Goal: Transaction & Acquisition: Purchase product/service

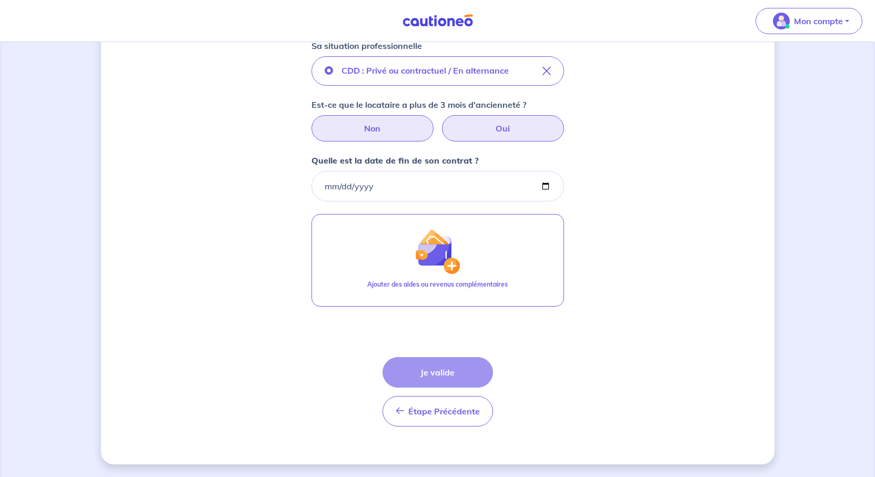
scroll to position [210, 0]
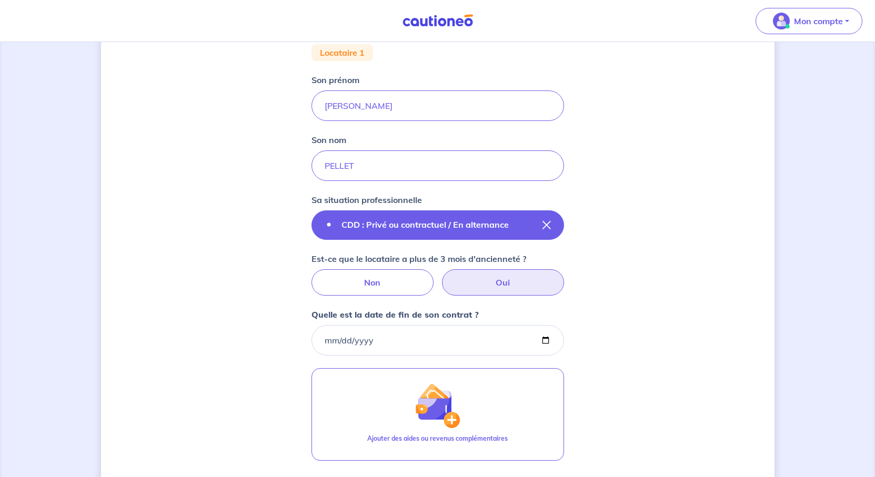
click at [551, 229] on icon "button" at bounding box center [547, 225] width 8 height 8
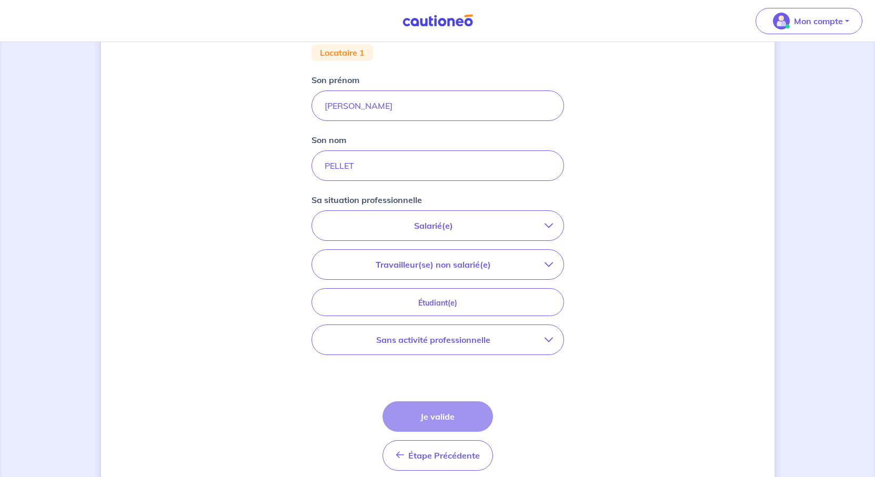
click at [397, 240] on button "Salarié(e)" at bounding box center [438, 225] width 252 height 29
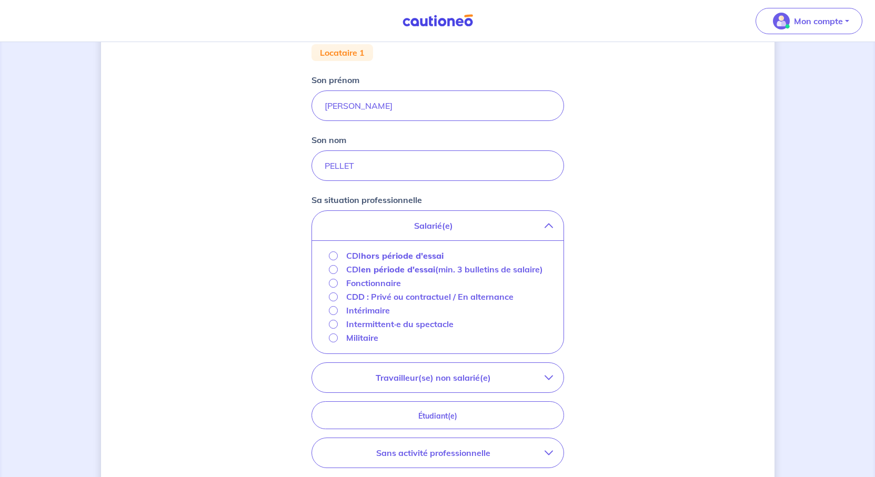
click at [375, 261] on strong "hors période d'essai" at bounding box center [402, 255] width 83 height 11
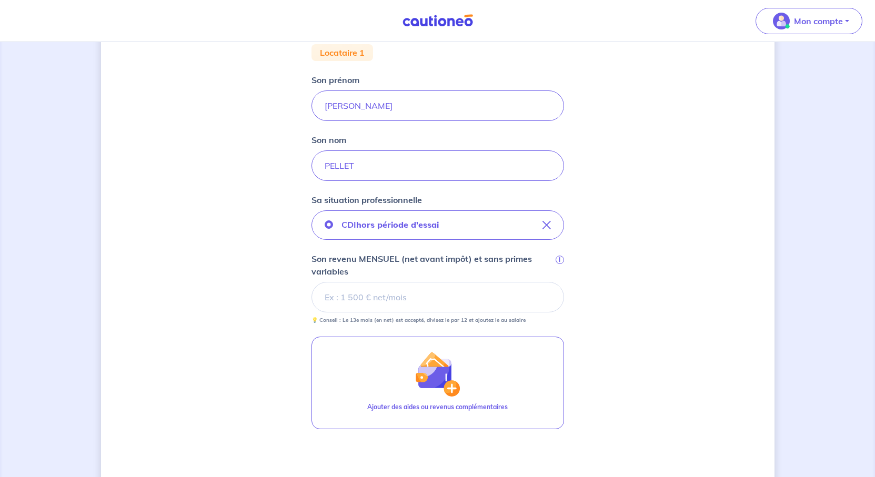
scroll to position [316, 0]
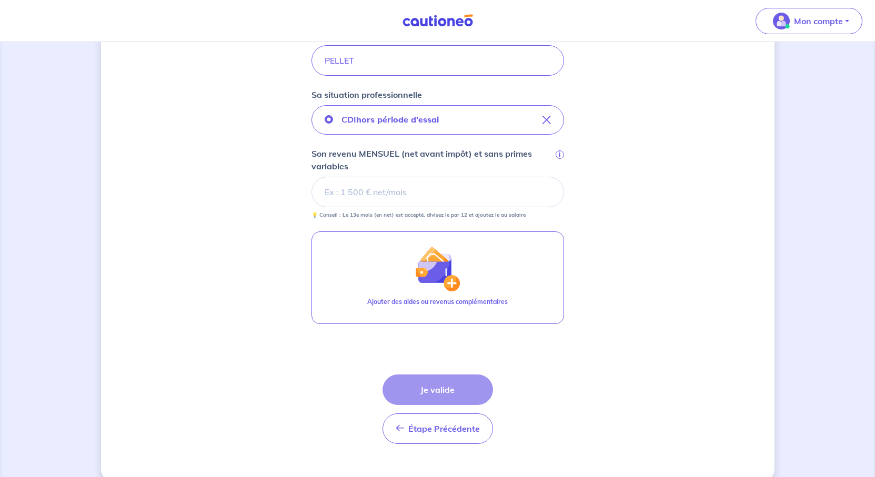
click at [377, 207] on input "Son revenu MENSUEL (net avant impôt) et sans primes variables i" at bounding box center [438, 192] width 253 height 31
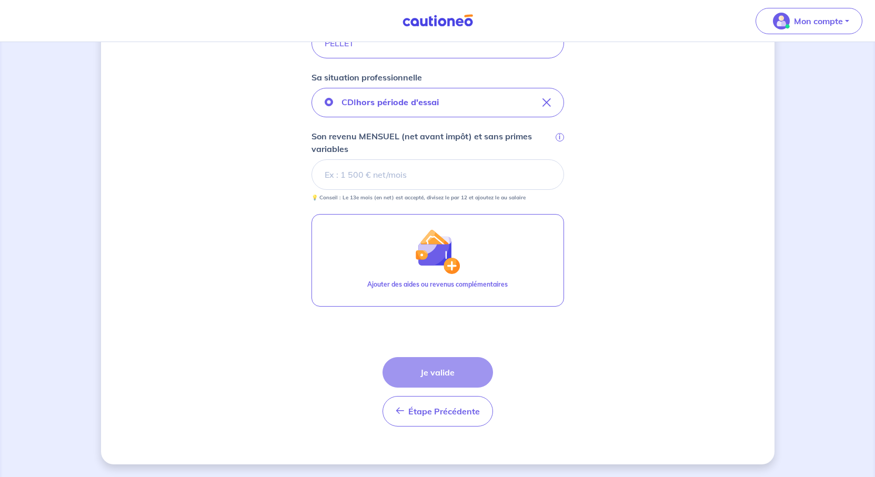
scroll to position [348, 0]
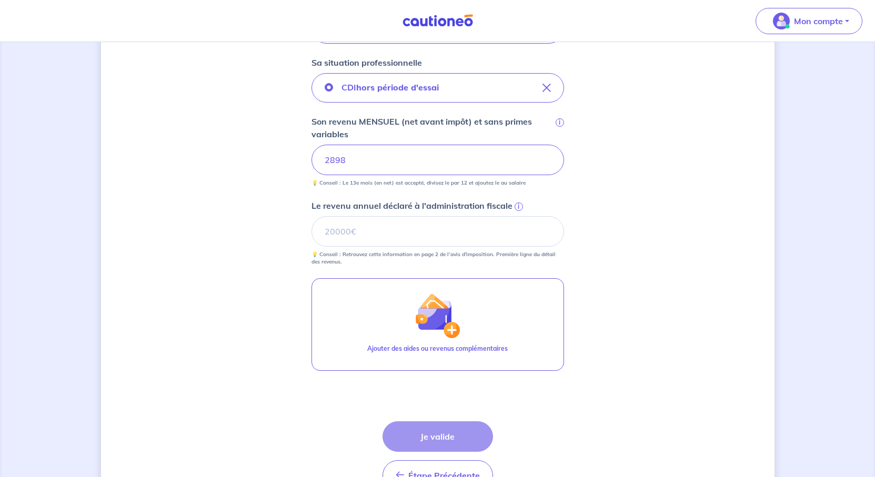
click at [775, 359] on div "Concernant vos locataires 💡 Pour info : nous acceptons les personnes seules, le…" at bounding box center [438, 118] width 674 height 822
click at [411, 247] on input "Le revenu annuel déclaré à l'administration fiscale i" at bounding box center [438, 231] width 253 height 31
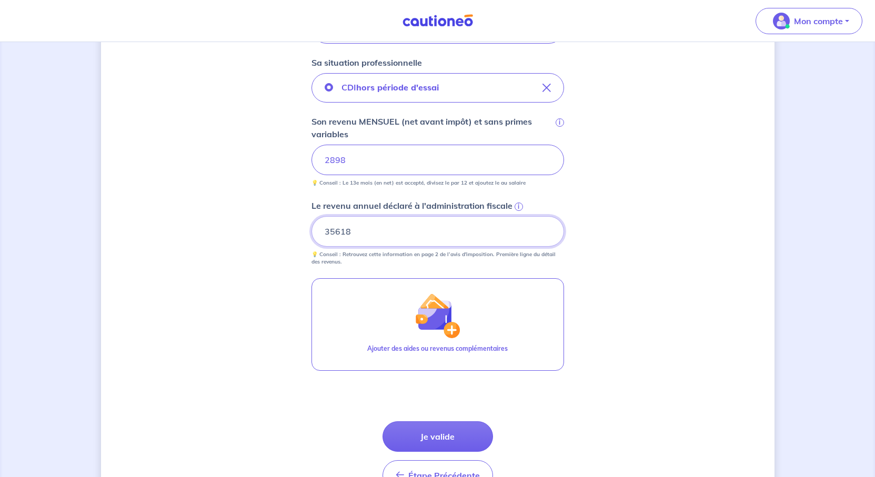
type input "35618"
click at [718, 339] on div "Concernant vos locataires 💡 Pour info : nous acceptons les personnes seules, le…" at bounding box center [438, 118] width 674 height 822
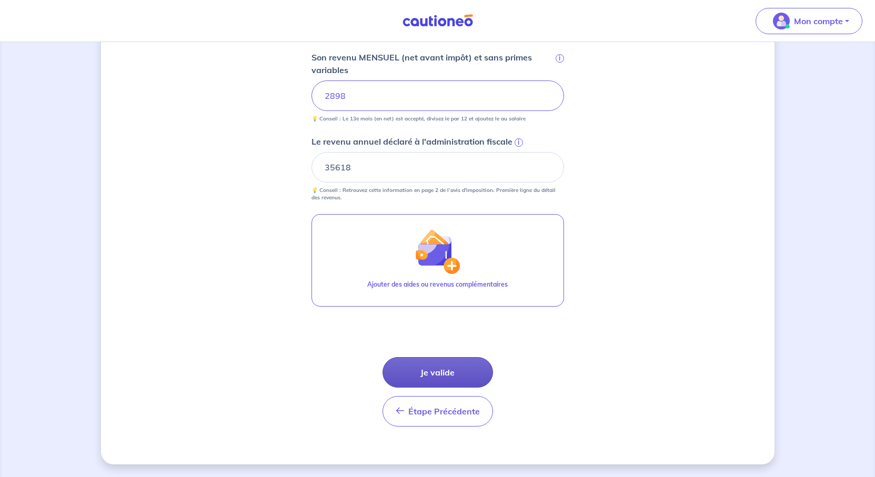
click at [464, 387] on button "Je valide" at bounding box center [438, 372] width 111 height 31
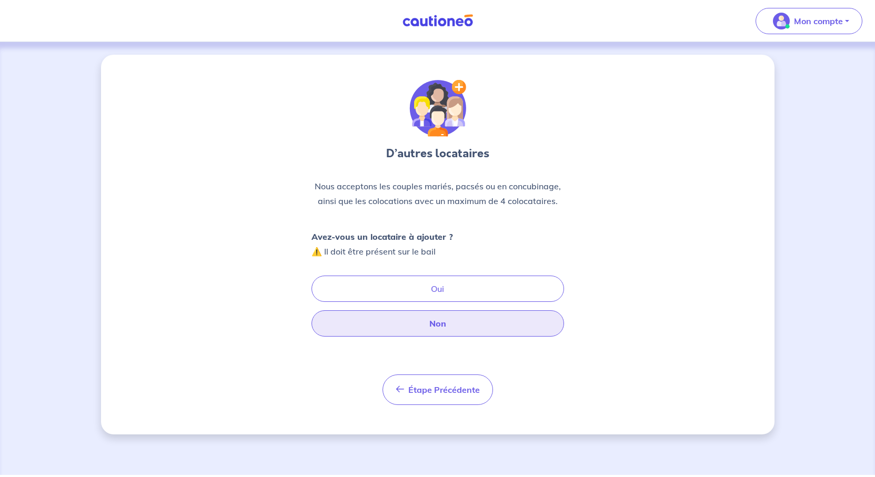
click at [449, 337] on button "Non" at bounding box center [438, 323] width 253 height 26
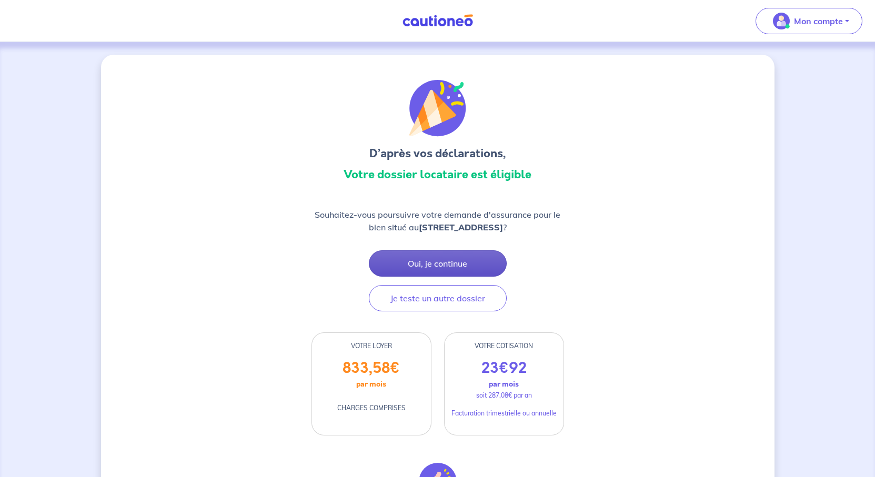
click at [453, 277] on button "Oui, je continue" at bounding box center [438, 263] width 138 height 26
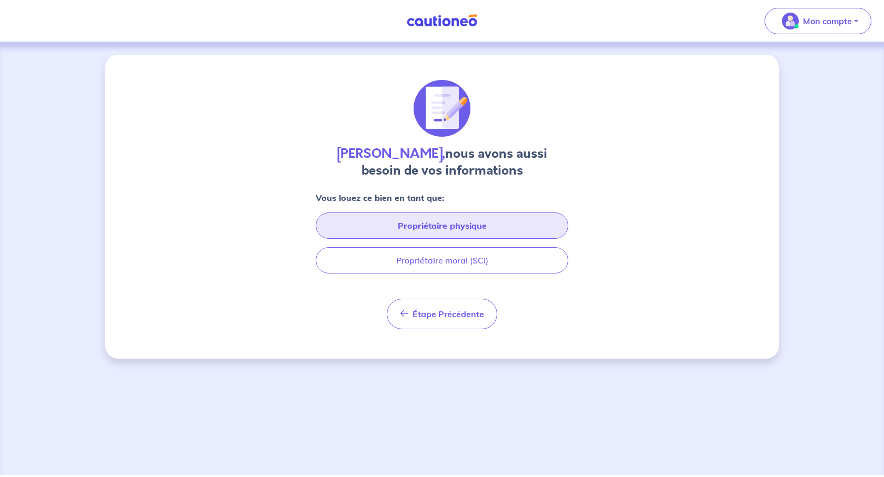
click at [450, 239] on button "Propriétaire physique" at bounding box center [442, 226] width 253 height 26
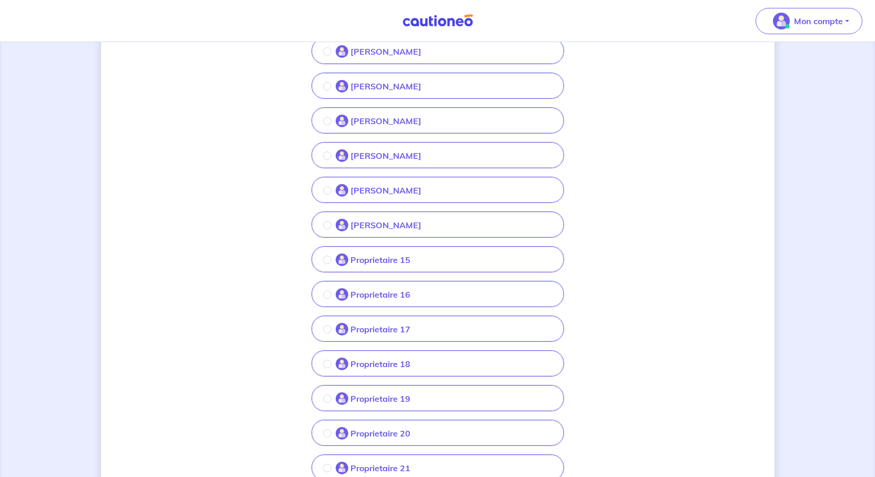
scroll to position [421, 0]
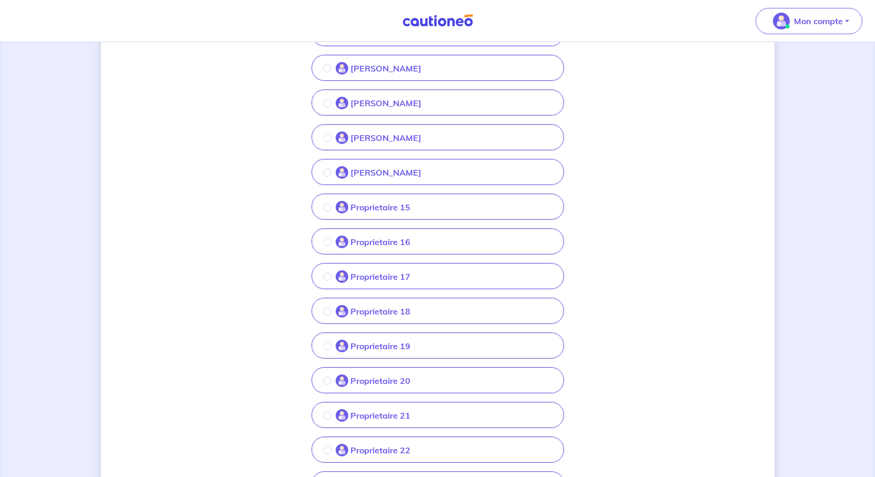
click at [369, 214] on p "Proprietaire 15" at bounding box center [380, 207] width 60 height 13
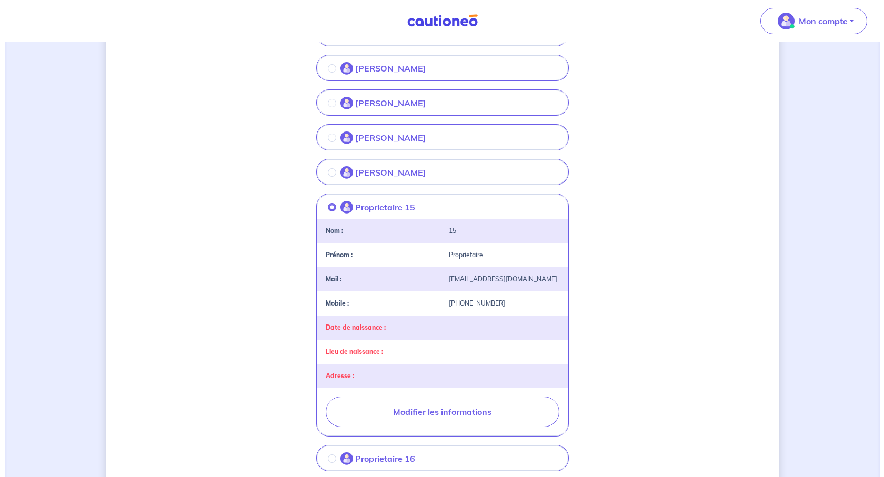
scroll to position [579, 0]
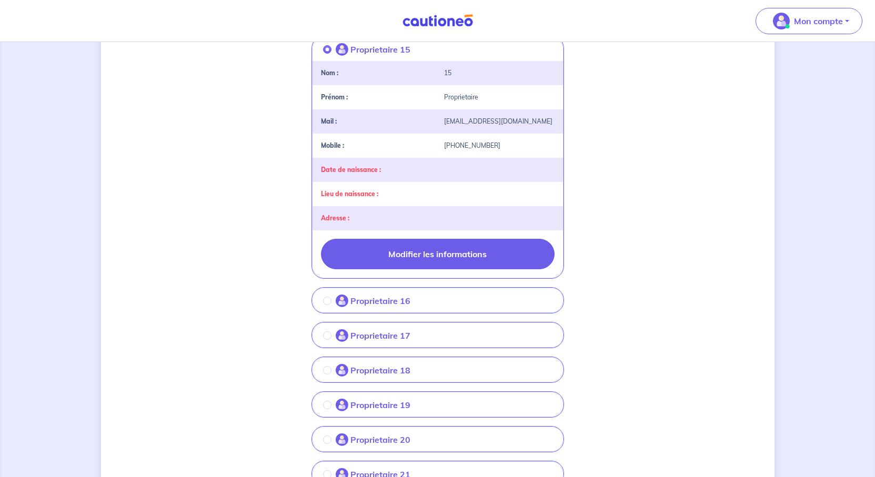
click at [442, 269] on button "Modifier les informations" at bounding box center [438, 254] width 234 height 31
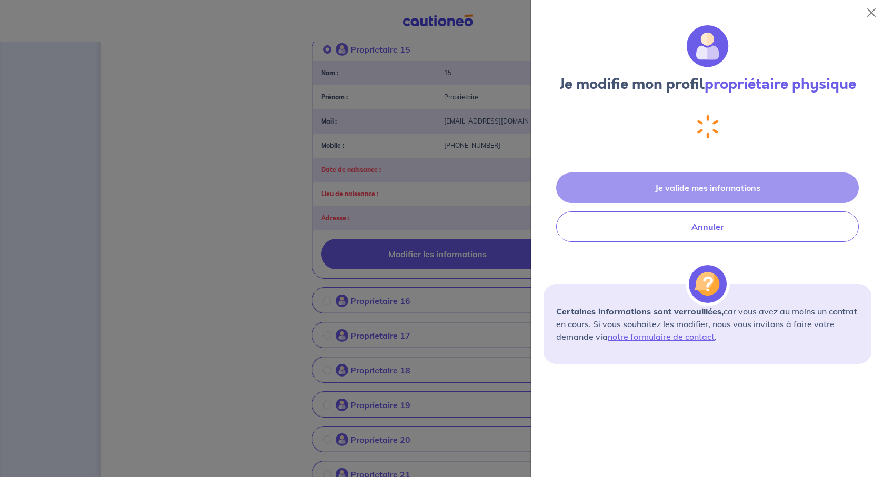
select select "FR"
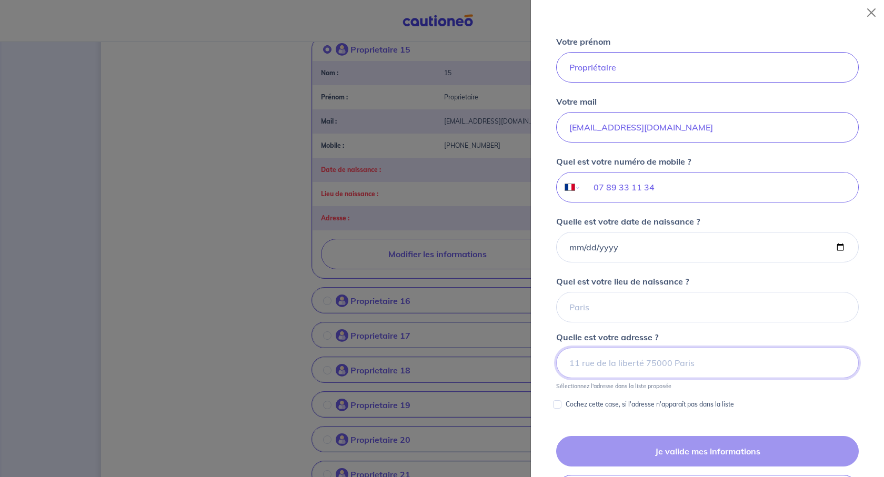
scroll to position [111, 0]
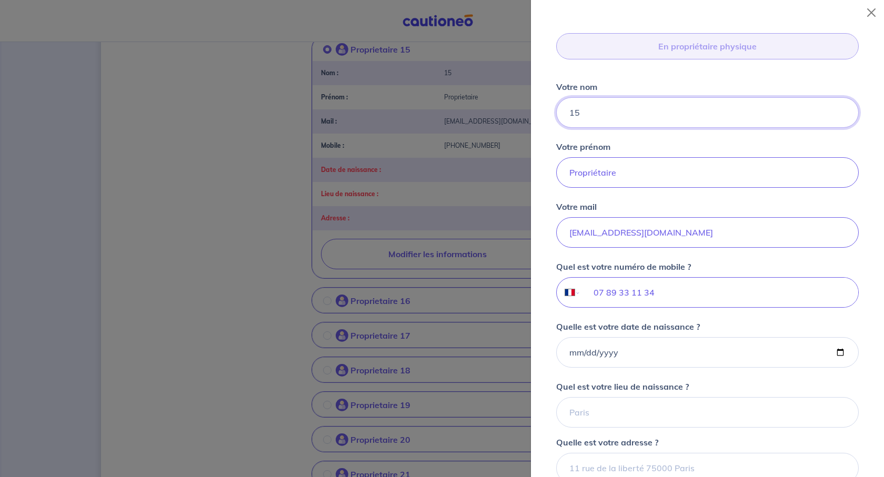
drag, startPoint x: 601, startPoint y: 184, endPoint x: 529, endPoint y: 183, distance: 72.1
type input "RONGER"
click at [649, 188] on input "Propriétaire" at bounding box center [707, 172] width 303 height 31
drag, startPoint x: 651, startPoint y: 253, endPoint x: 492, endPoint y: 247, distance: 159.5
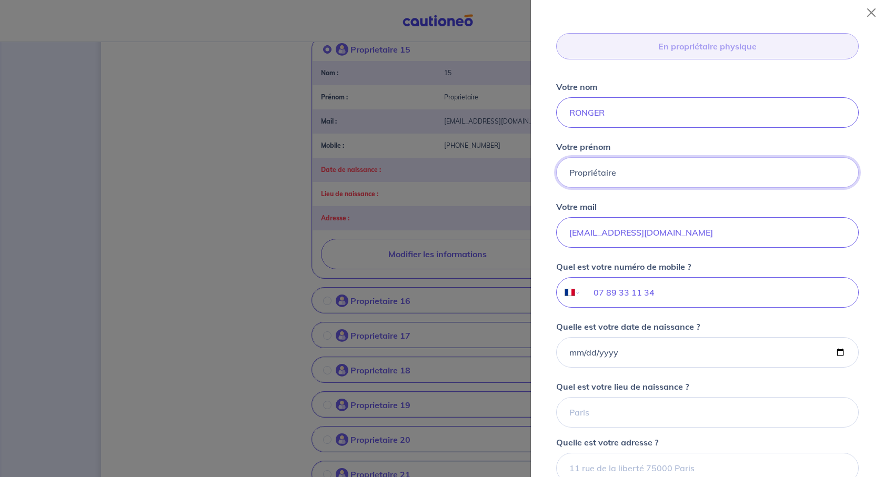
type input "[PERSON_NAME]"
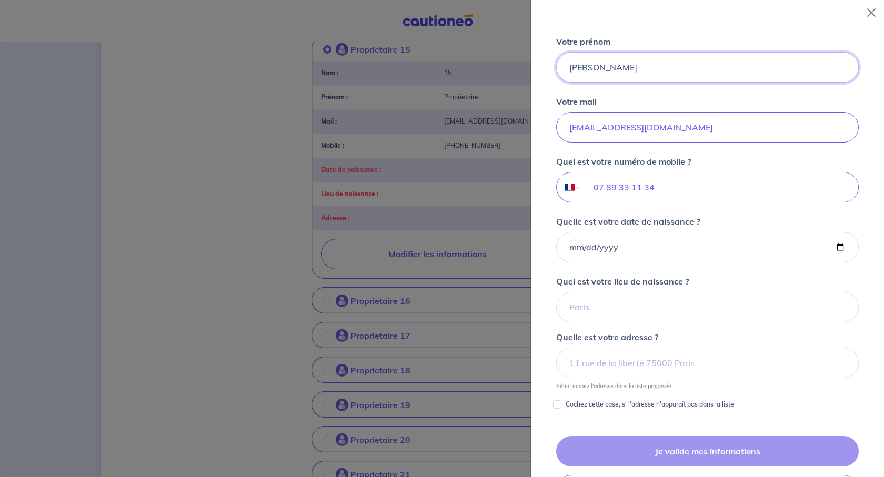
scroll to position [322, 0]
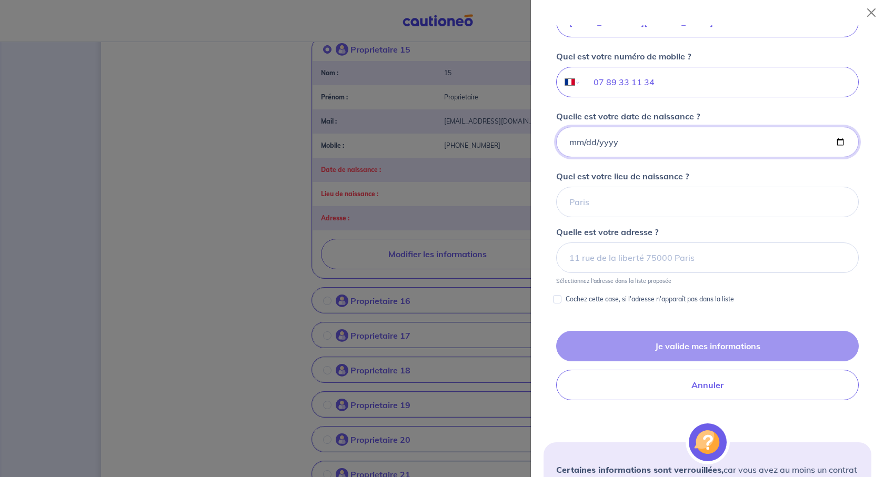
click at [578, 157] on input "Quelle est votre date de naissance ?" at bounding box center [707, 142] width 303 height 31
type input "[DATE]"
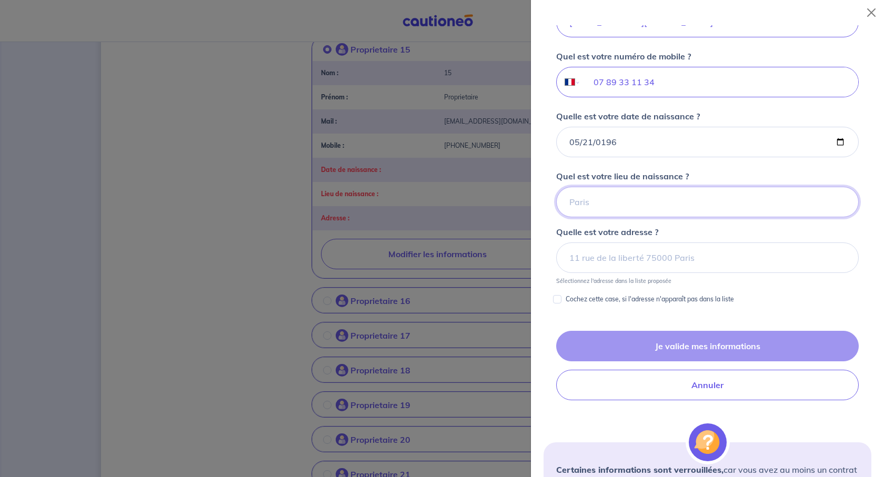
click at [660, 217] on input "Quel est votre lieu de naissance ?" at bounding box center [707, 202] width 303 height 31
drag, startPoint x: 618, startPoint y: 339, endPoint x: 502, endPoint y: 328, distance: 116.8
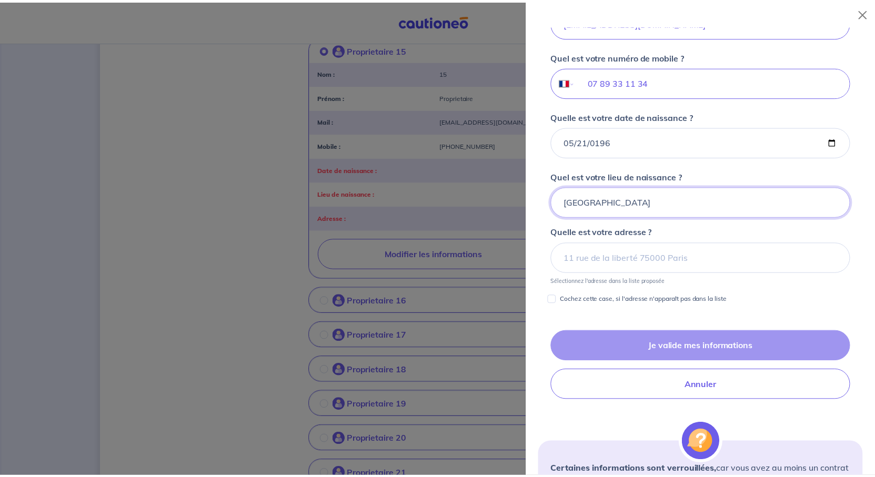
scroll to position [427, 0]
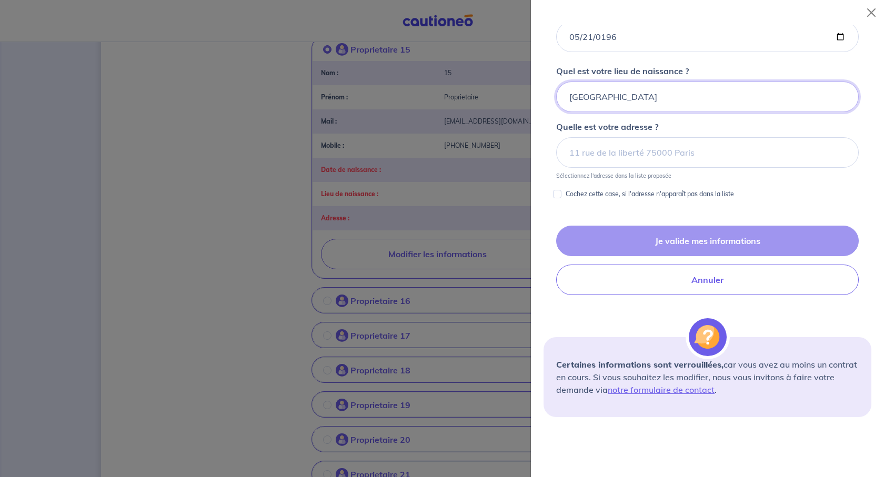
type input "[GEOGRAPHIC_DATA]"
click at [608, 168] on input at bounding box center [707, 152] width 303 height 31
paste input "[STREET_ADDRESS]"
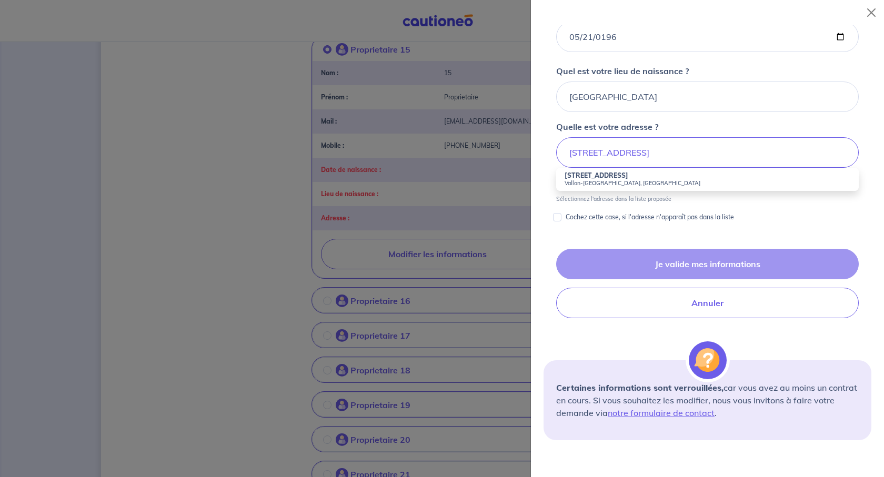
click at [659, 187] on small "Vallon-[GEOGRAPHIC_DATA], [GEOGRAPHIC_DATA]" at bounding box center [708, 182] width 286 height 7
type input "364 [GEOGRAPHIC_DATA], [GEOGRAPHIC_DATA], [GEOGRAPHIC_DATA]"
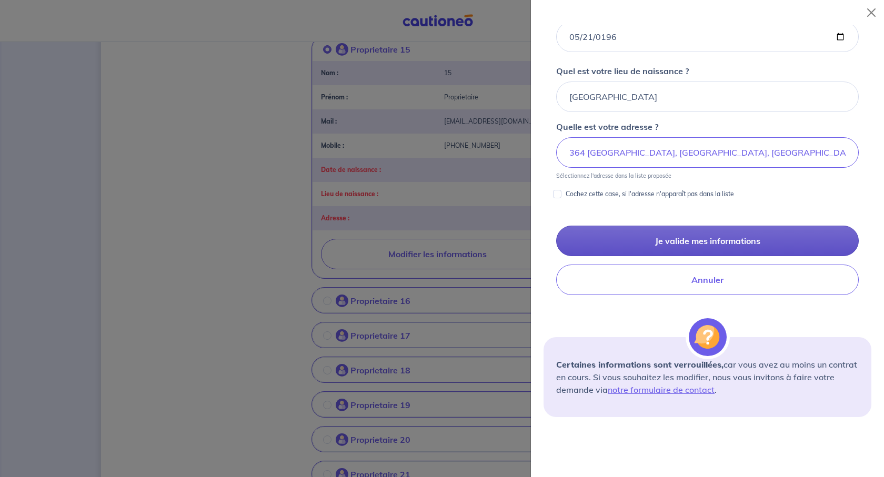
click at [688, 256] on button "Je valide mes informations" at bounding box center [707, 241] width 303 height 31
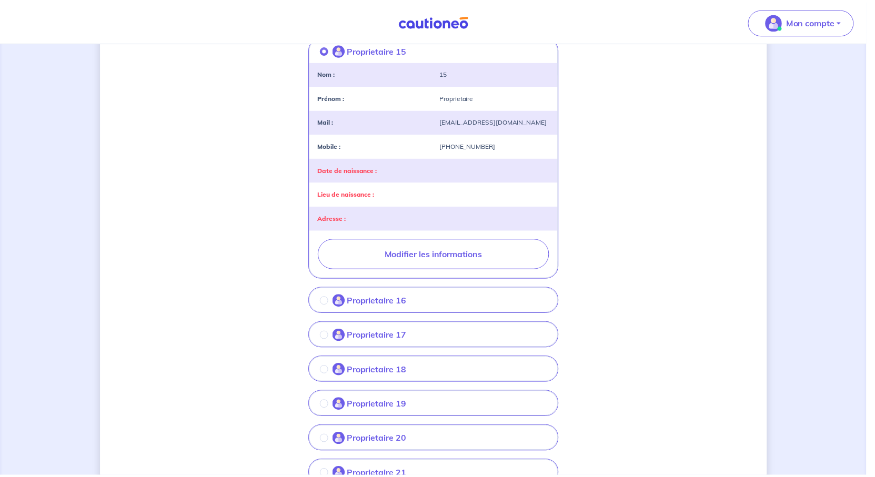
scroll to position [0, 0]
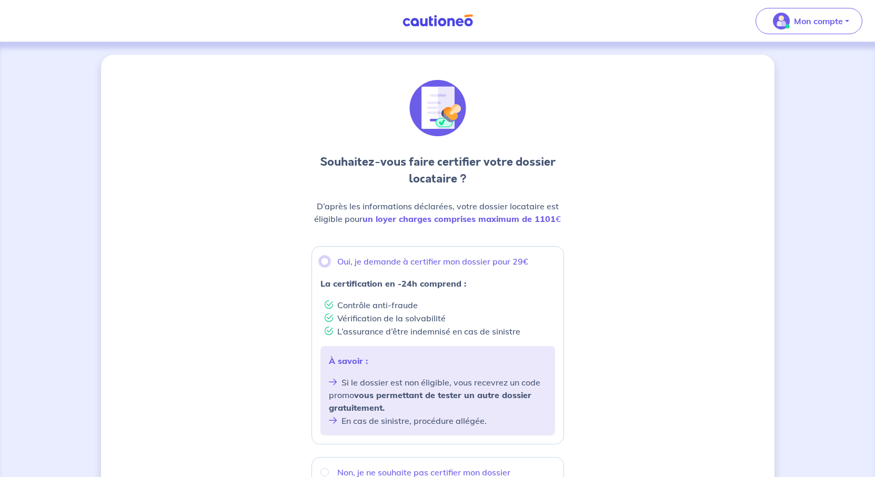
click at [320, 266] on input "Oui, je demande à certifier mon dossier pour 29€" at bounding box center [324, 261] width 8 height 8
radio input "true"
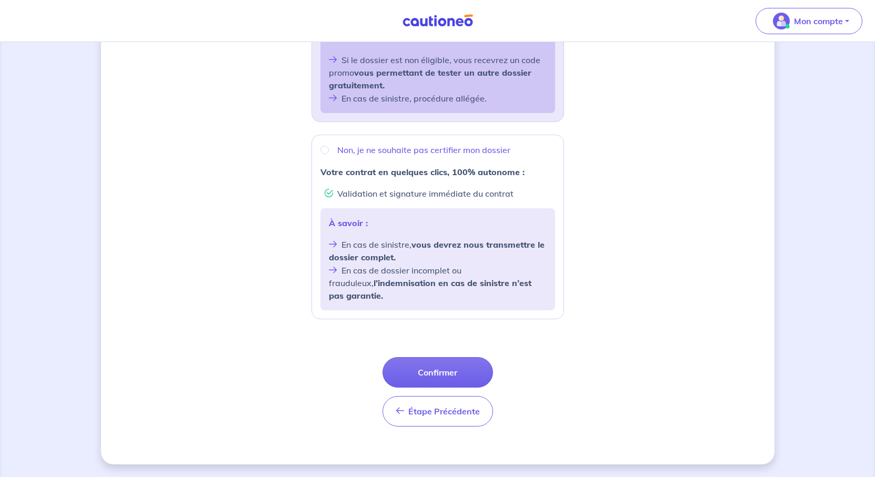
scroll to position [484, 0]
click at [450, 357] on button "Confirmer" at bounding box center [438, 372] width 111 height 31
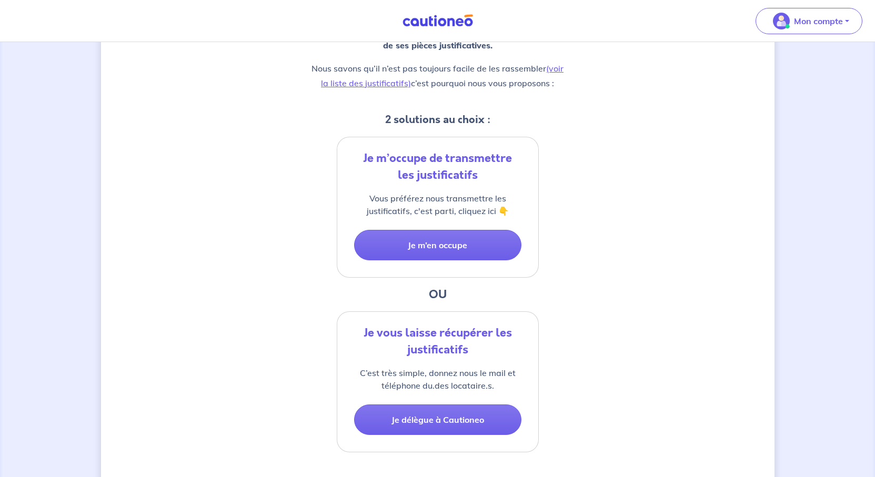
scroll to position [210, 0]
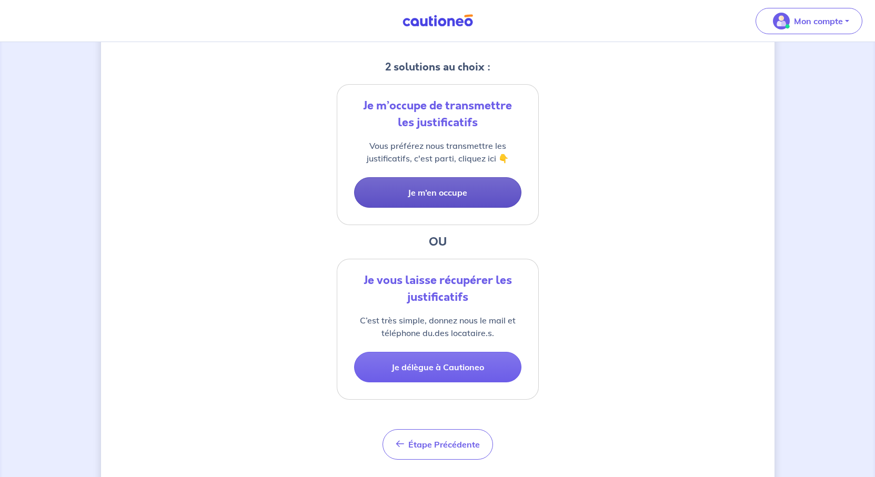
click at [438, 208] on button "Je m’en occupe" at bounding box center [437, 192] width 167 height 31
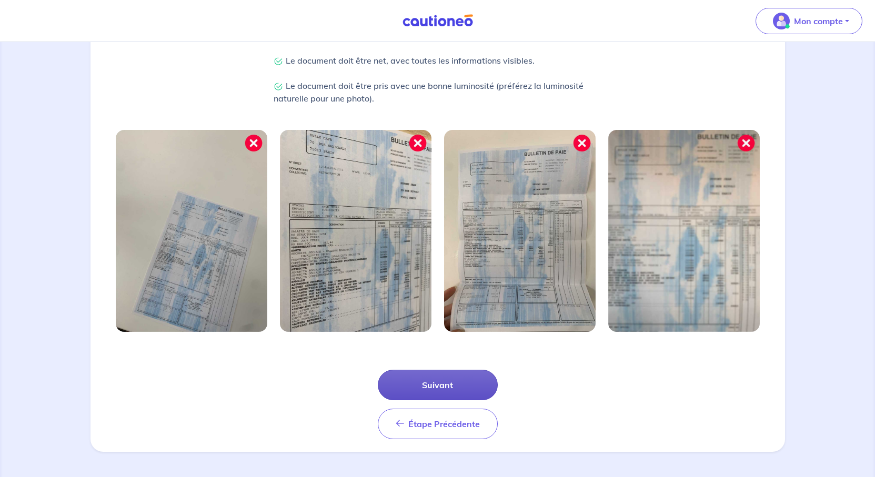
click at [467, 370] on button "Suivant" at bounding box center [438, 385] width 120 height 31
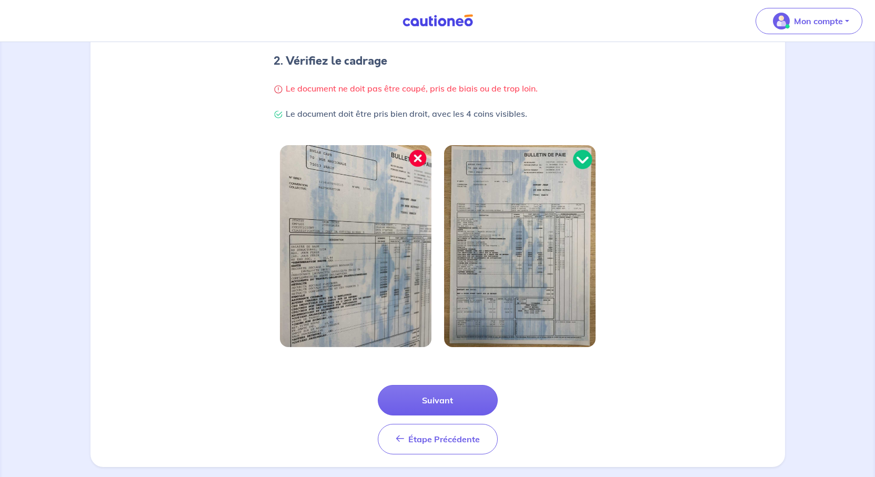
scroll to position [345, 0]
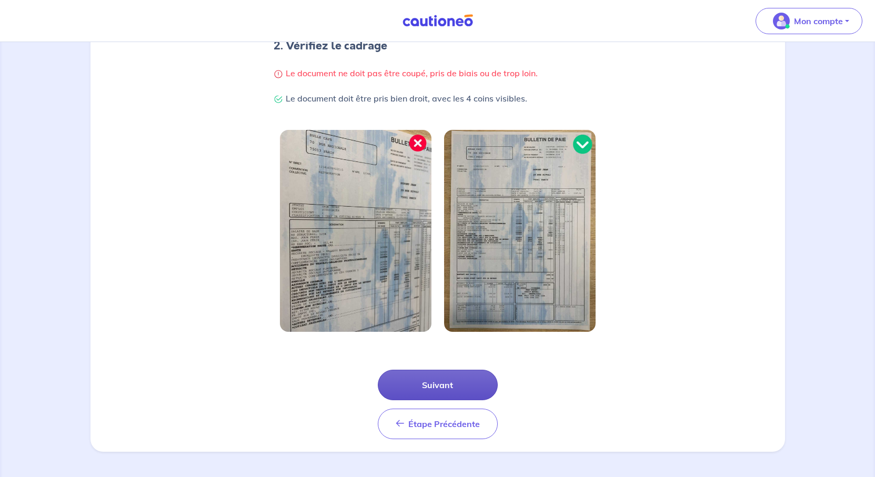
click at [457, 370] on button "Suivant" at bounding box center [438, 385] width 120 height 31
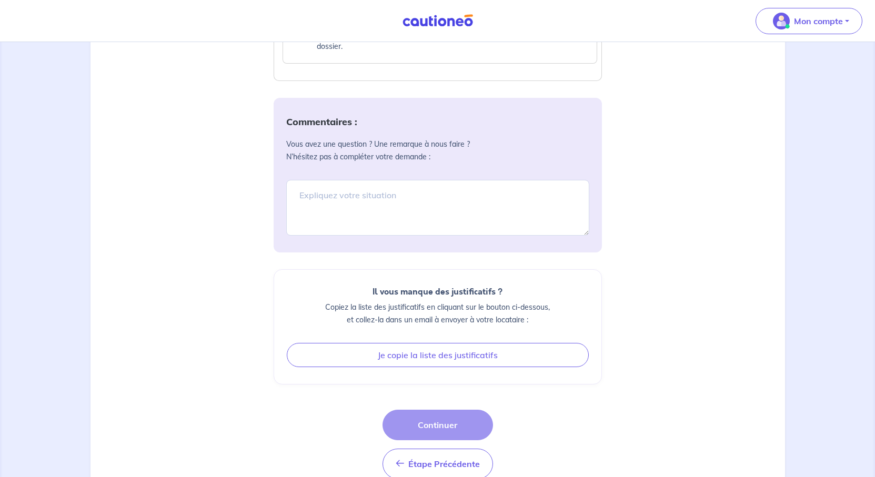
scroll to position [1105, 0]
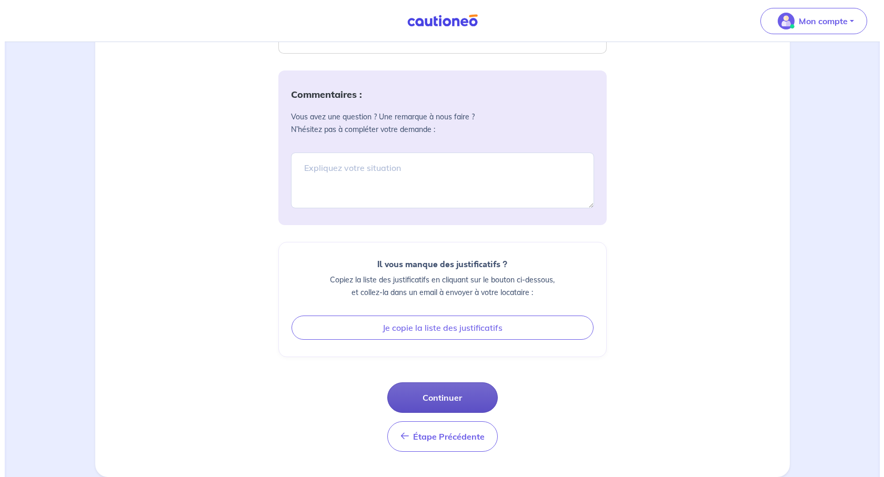
scroll to position [1579, 0]
click at [438, 413] on button "Continuer" at bounding box center [438, 398] width 111 height 31
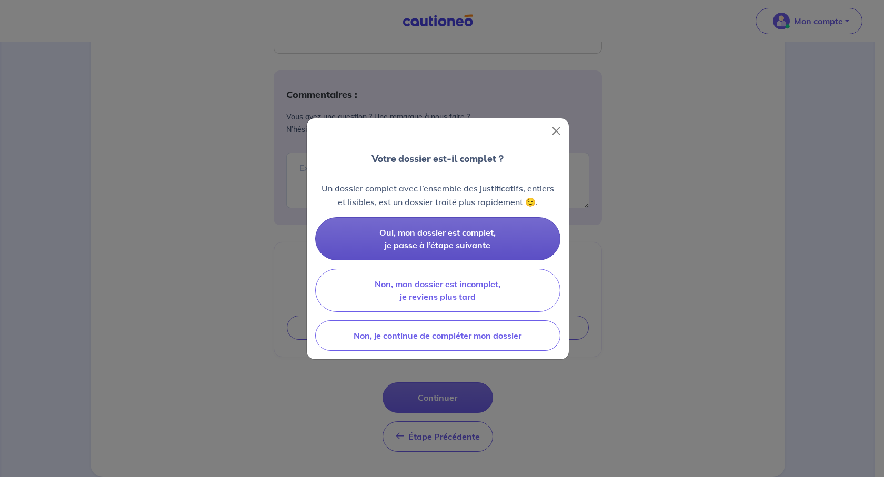
click at [409, 250] on span "Oui, mon dossier est complet, je passe à l’étape suivante" at bounding box center [437, 238] width 116 height 23
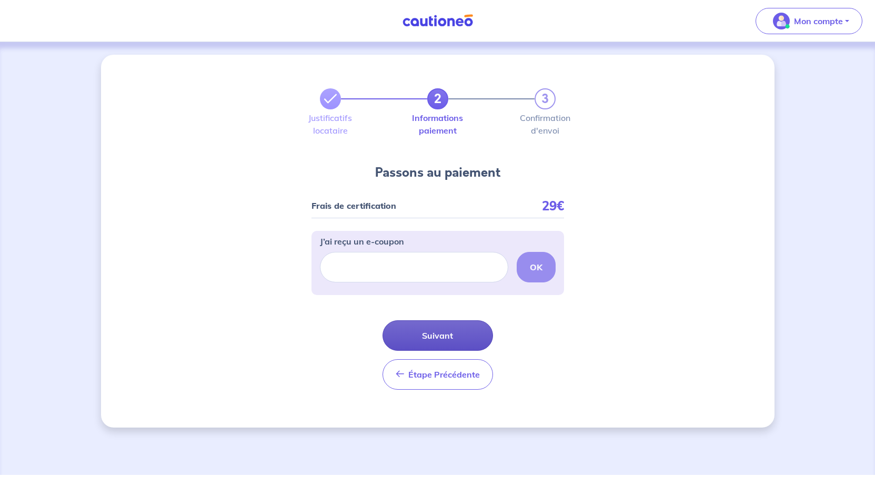
click at [466, 351] on button "Suivant" at bounding box center [438, 335] width 111 height 31
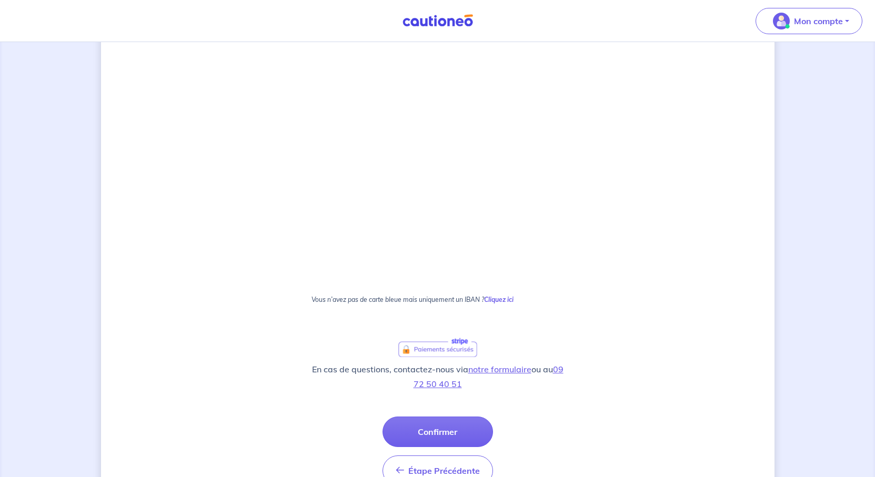
scroll to position [316, 0]
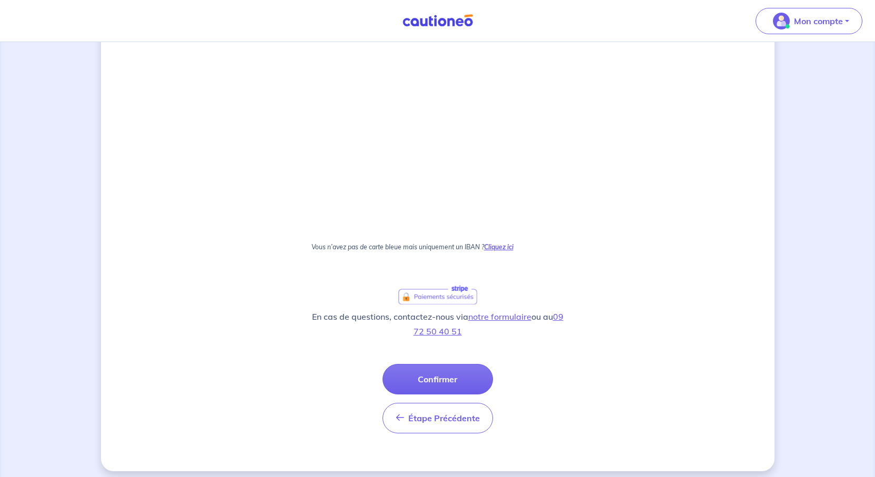
click at [514, 251] on strong "Cliquez ici" at bounding box center [498, 247] width 29 height 8
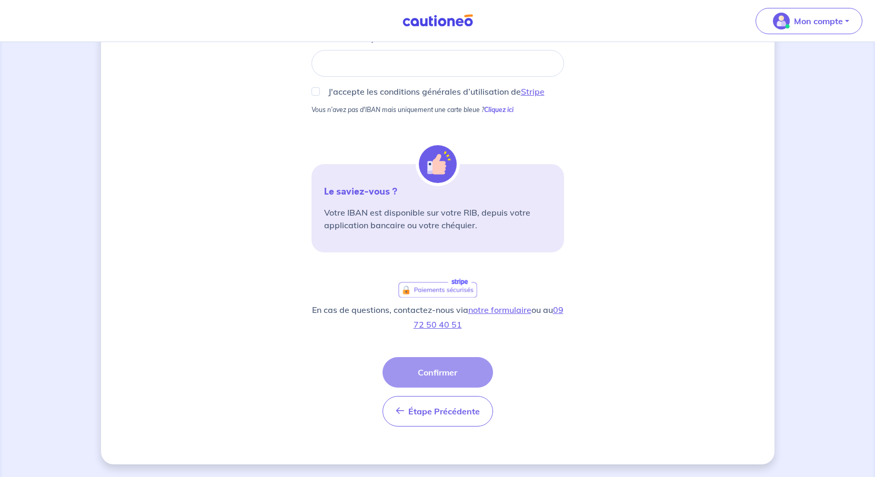
scroll to position [91, 0]
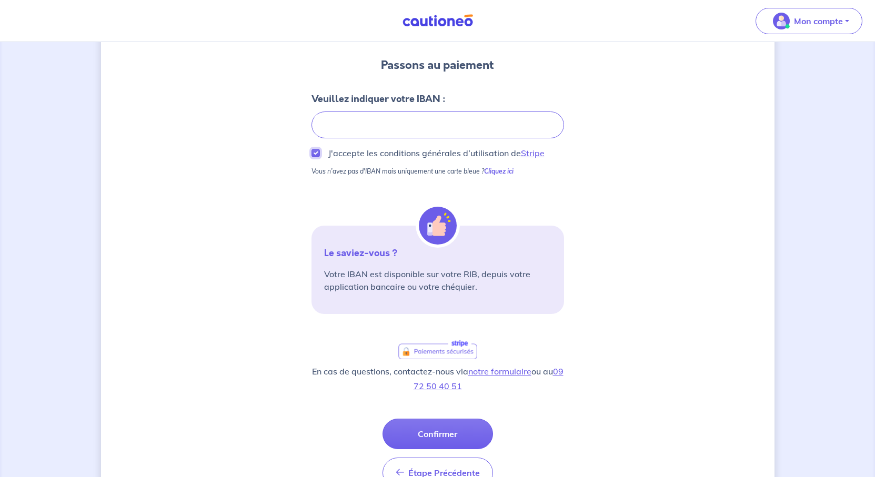
click at [312, 157] on input "J'accepte les conditions générales d’utilisation de Stripe" at bounding box center [316, 153] width 8 height 8
checkbox input "true"
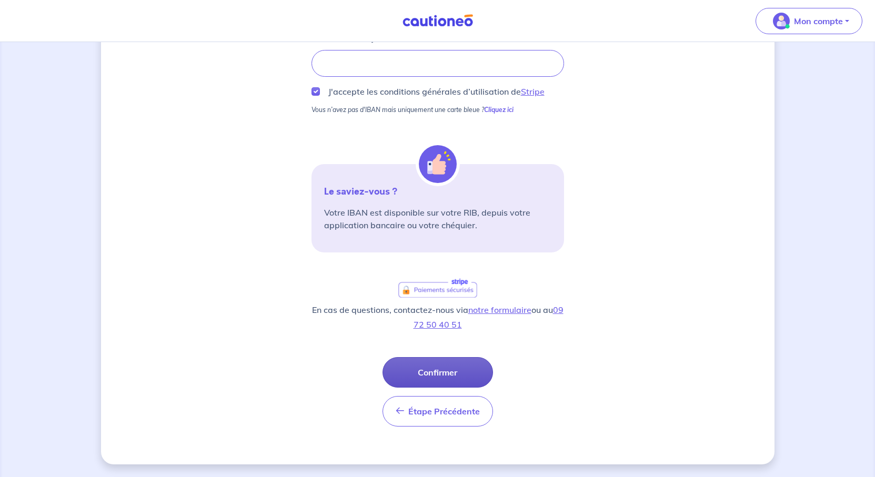
click at [455, 388] on button "Confirmer" at bounding box center [438, 372] width 111 height 31
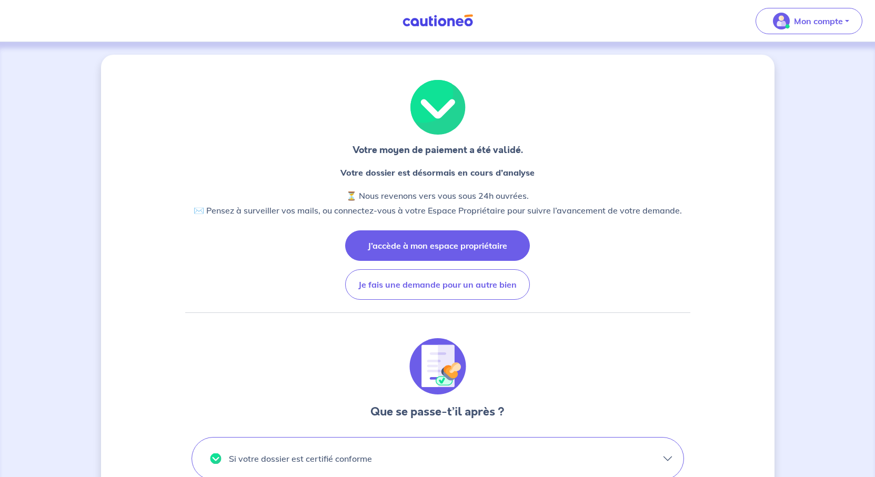
click at [491, 261] on button "J’accède à mon espace propriétaire" at bounding box center [437, 245] width 185 height 31
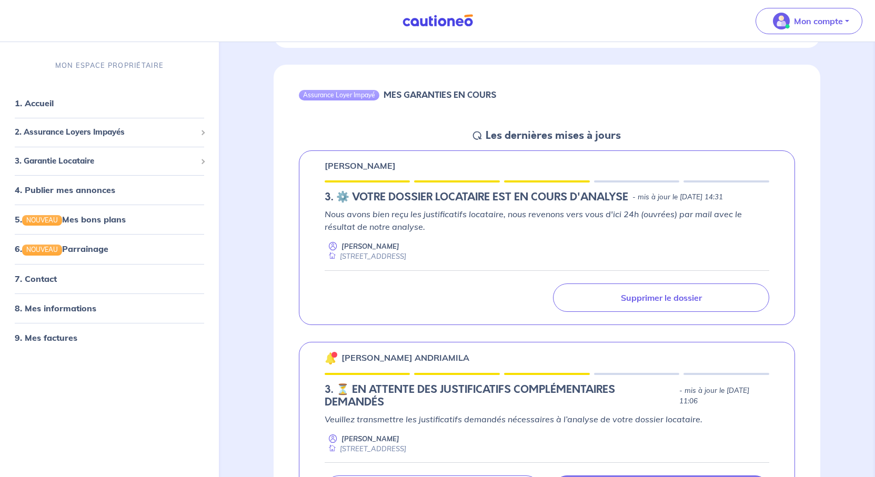
scroll to position [526, 0]
